Goal: Task Accomplishment & Management: Use online tool/utility

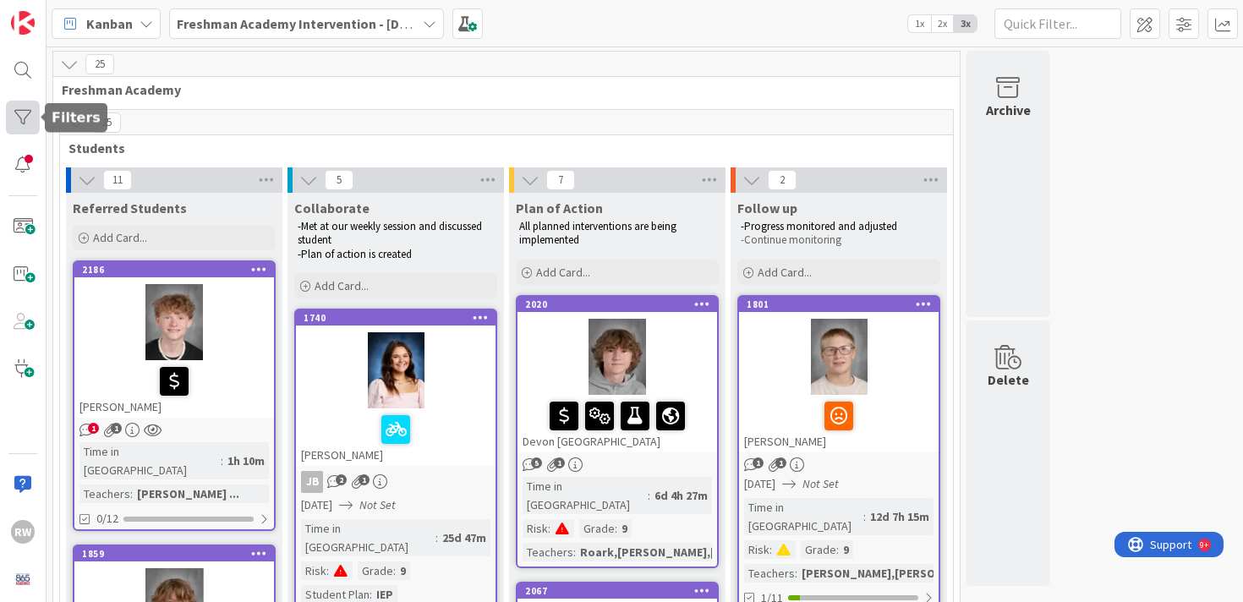
click at [24, 118] on div at bounding box center [23, 118] width 34 height 34
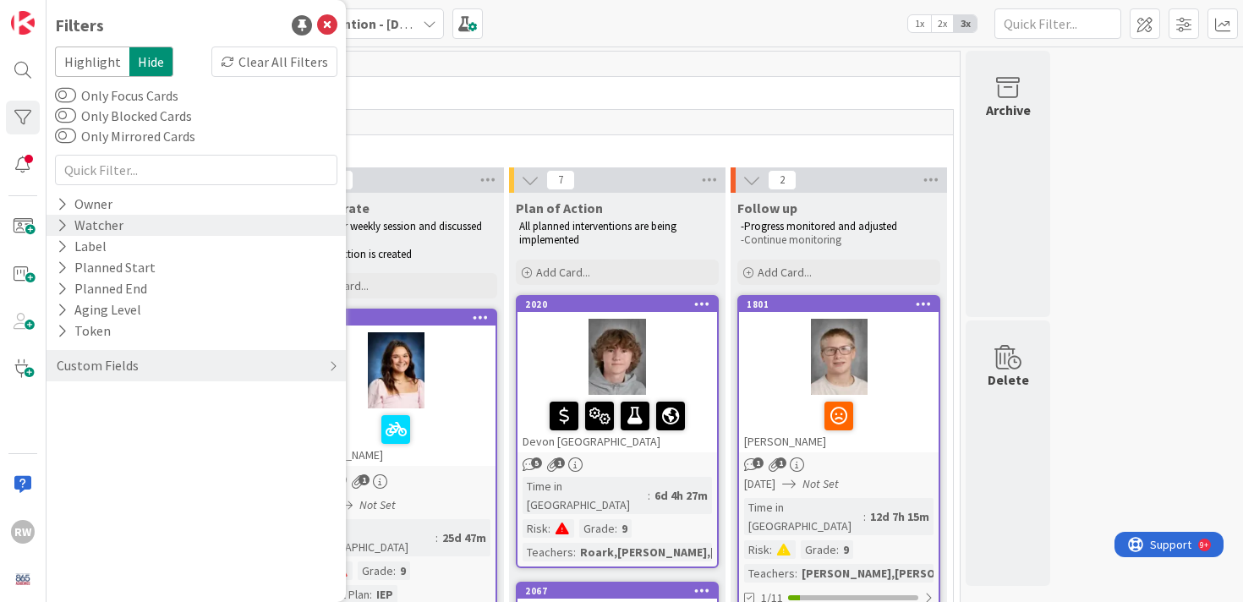
click at [108, 226] on div "Watcher" at bounding box center [90, 225] width 70 height 21
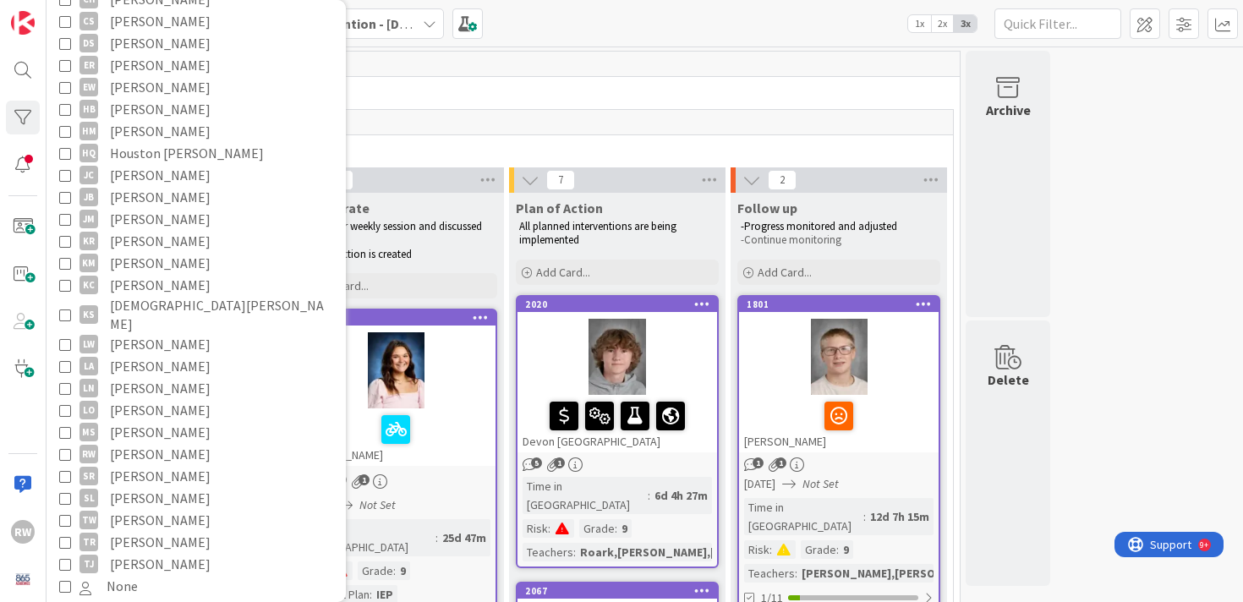
scroll to position [323, 0]
click at [67, 443] on icon at bounding box center [65, 449] width 12 height 12
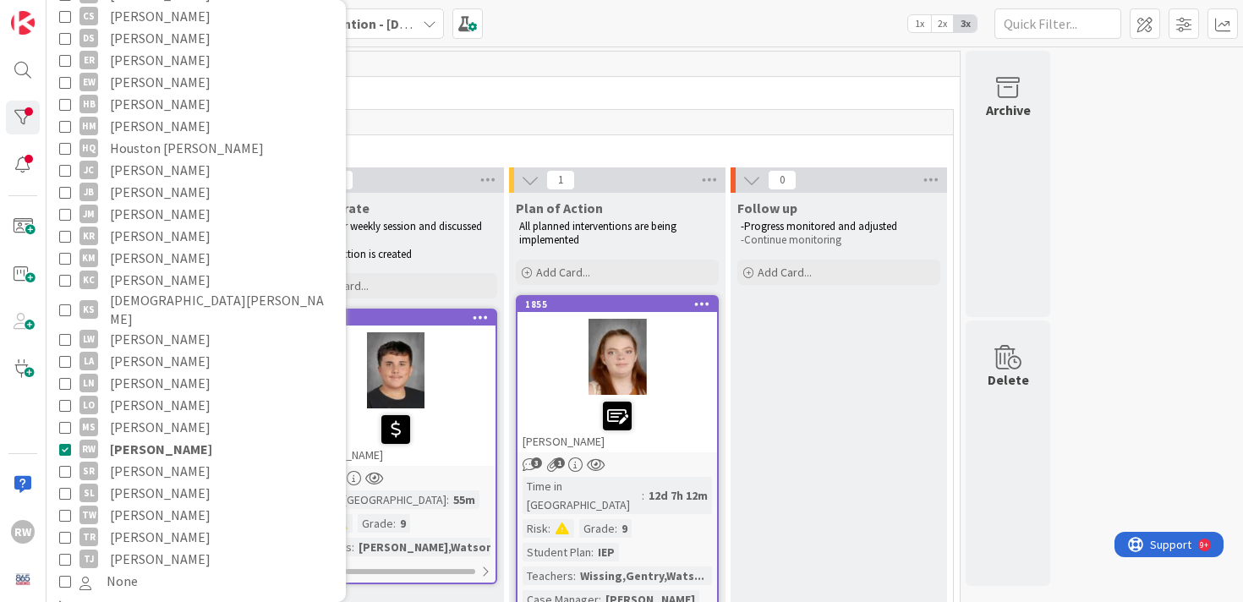
click at [559, 147] on span "Students" at bounding box center [499, 147] width 863 height 17
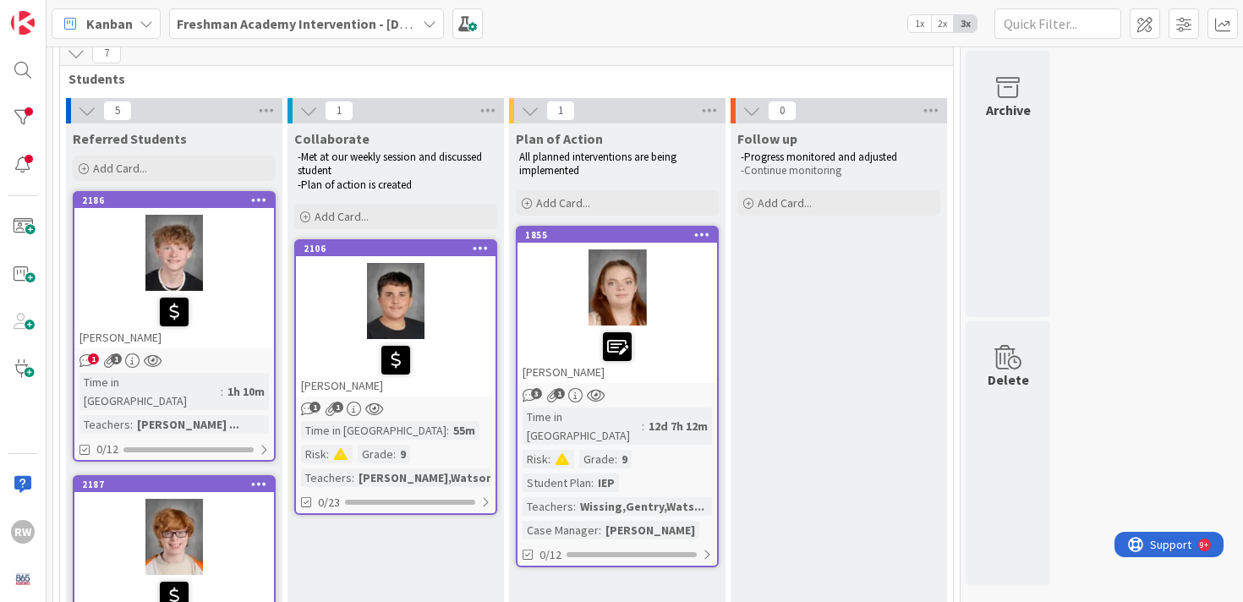
scroll to position [0, 0]
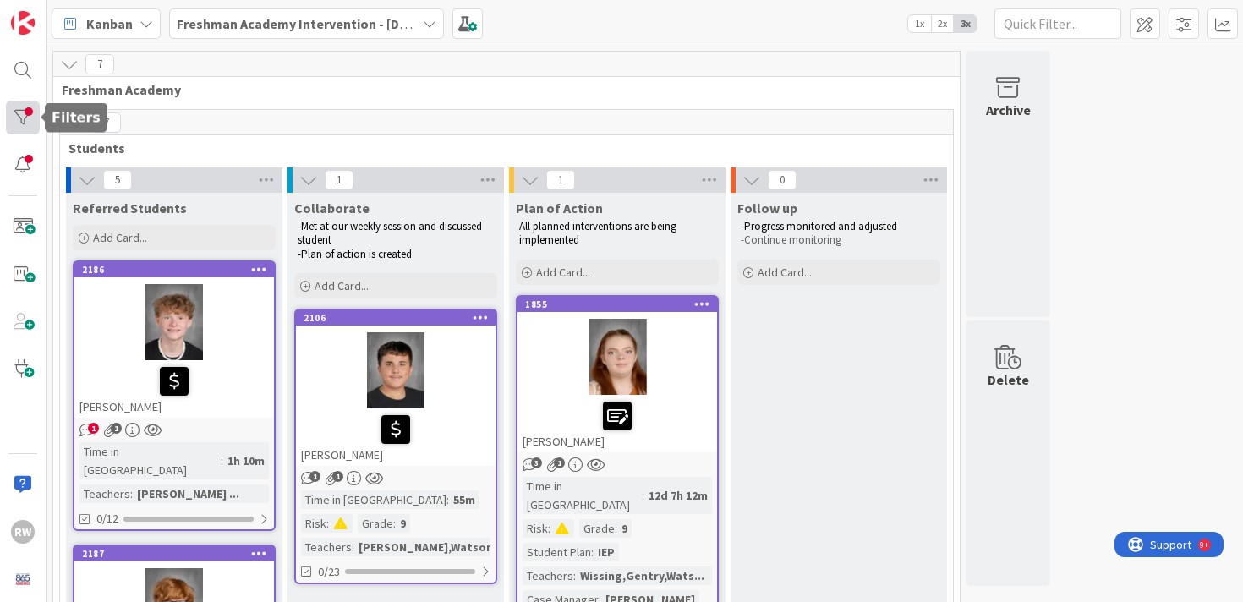
click at [26, 118] on div at bounding box center [23, 118] width 34 height 34
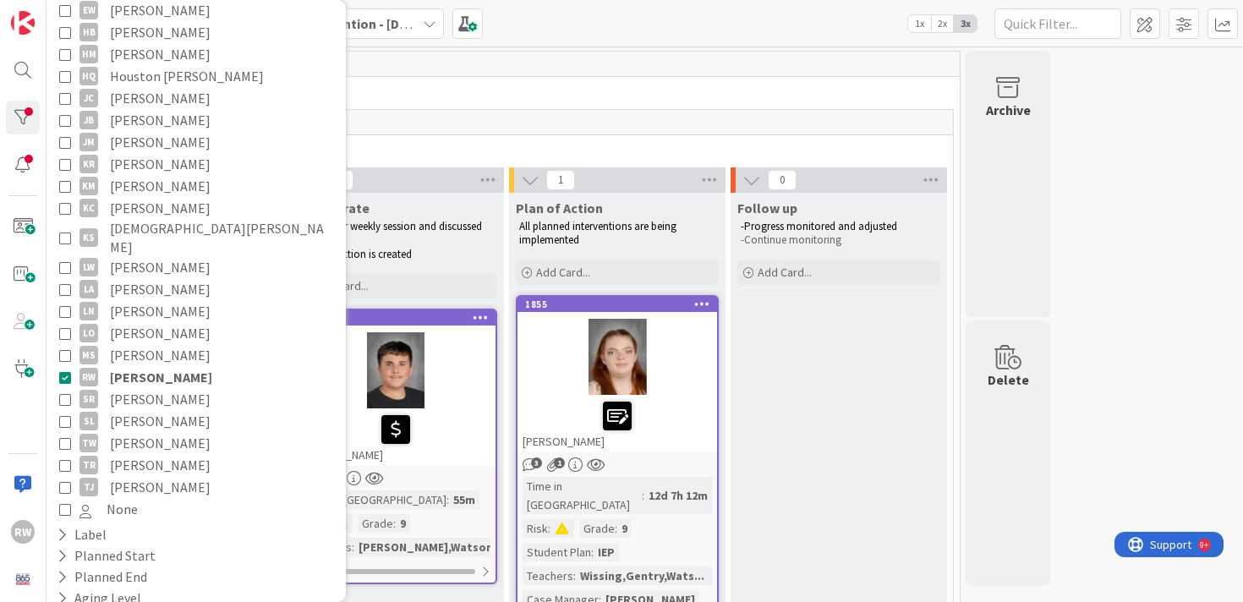
scroll to position [407, 0]
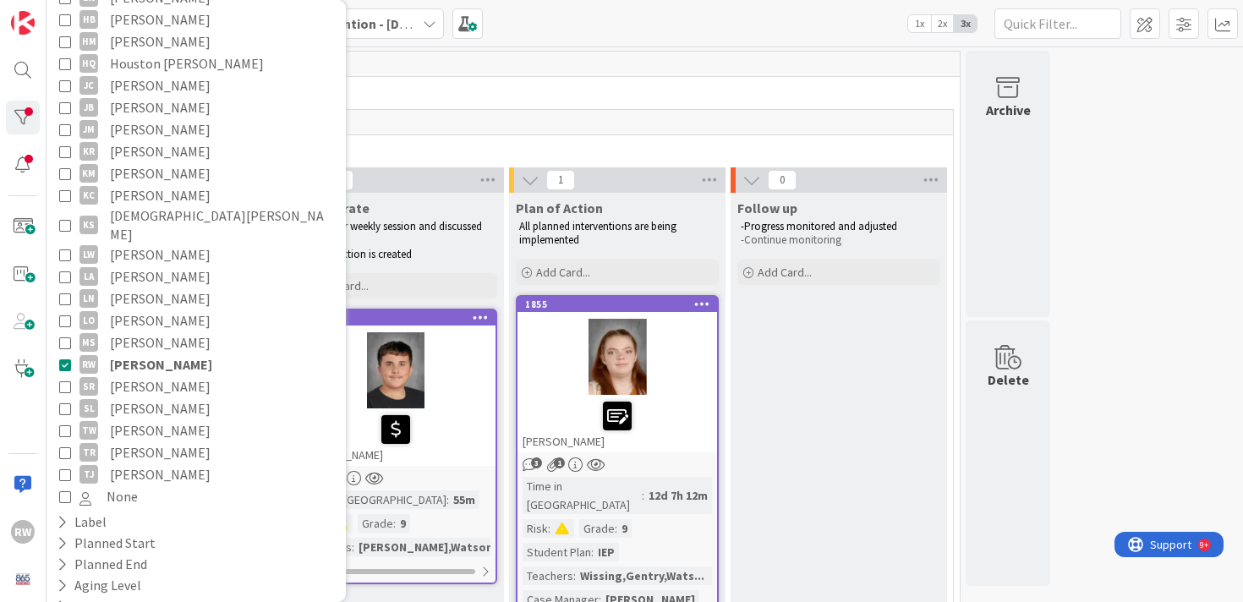
click at [64, 358] on icon at bounding box center [65, 364] width 12 height 12
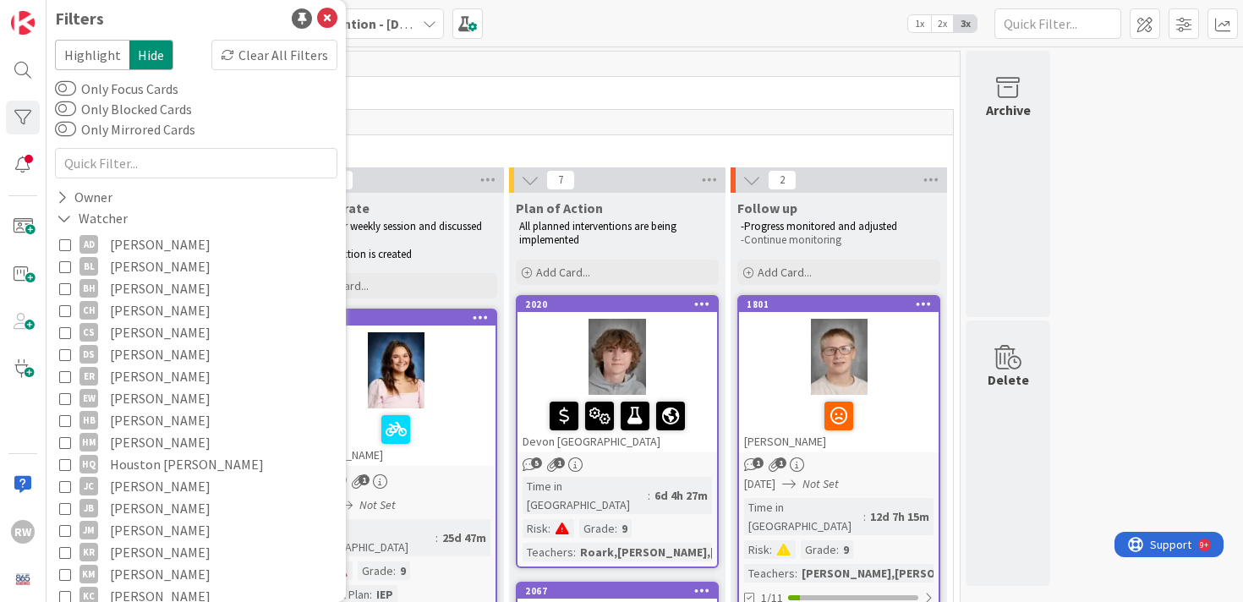
scroll to position [0, 0]
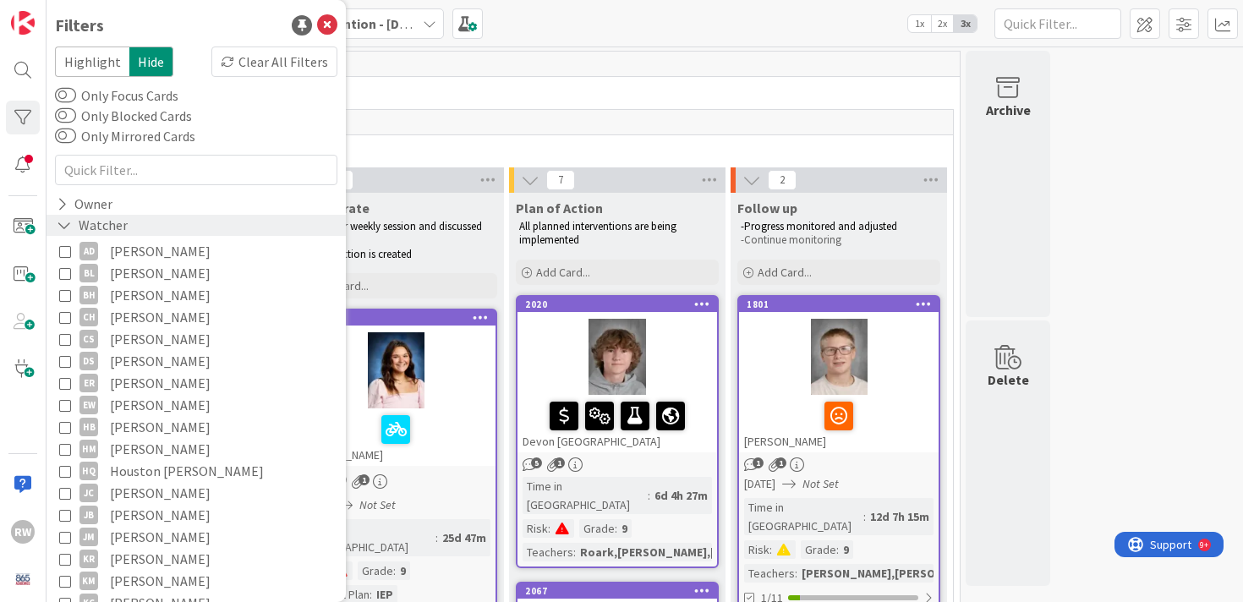
click at [92, 224] on div "Watcher" at bounding box center [92, 225] width 74 height 21
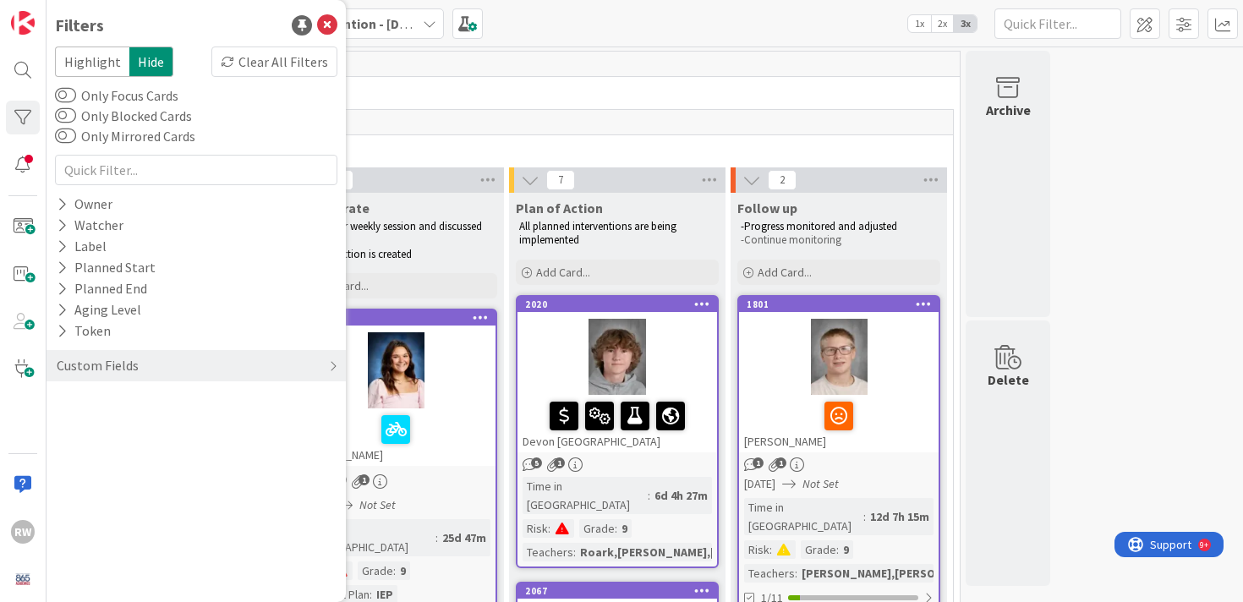
click at [487, 122] on div "25" at bounding box center [506, 122] width 893 height 25
